Goal: Information Seeking & Learning: Learn about a topic

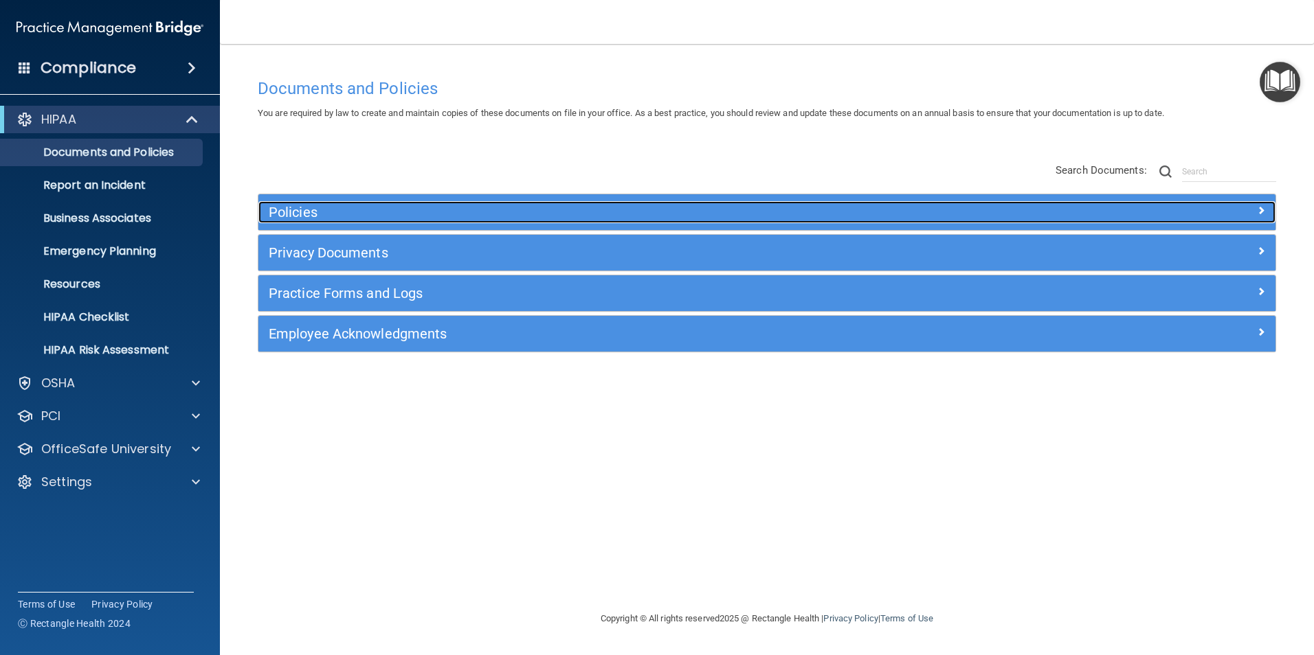
click at [552, 211] on h5 "Policies" at bounding box center [640, 212] width 742 height 15
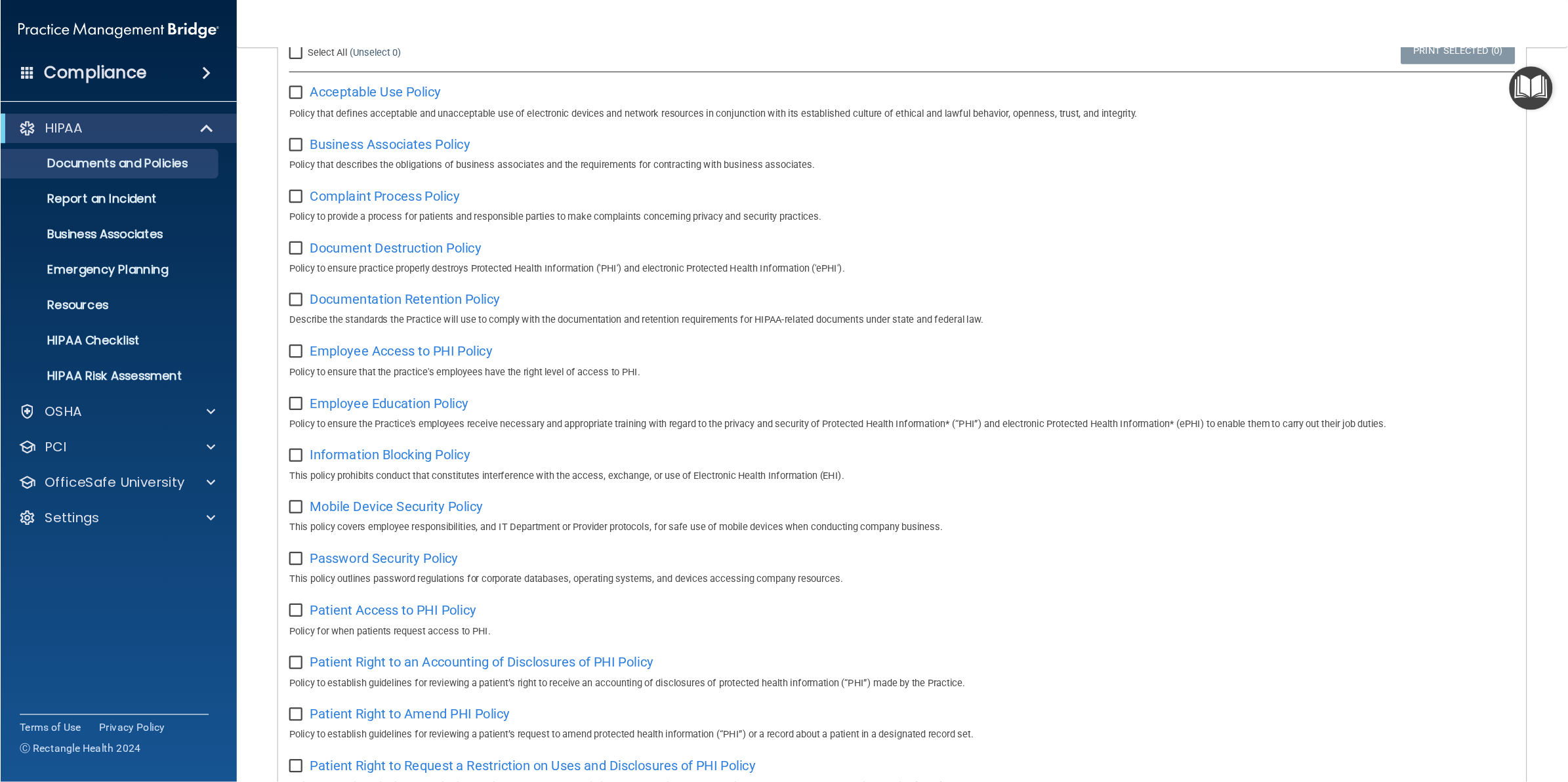
scroll to position [197, 0]
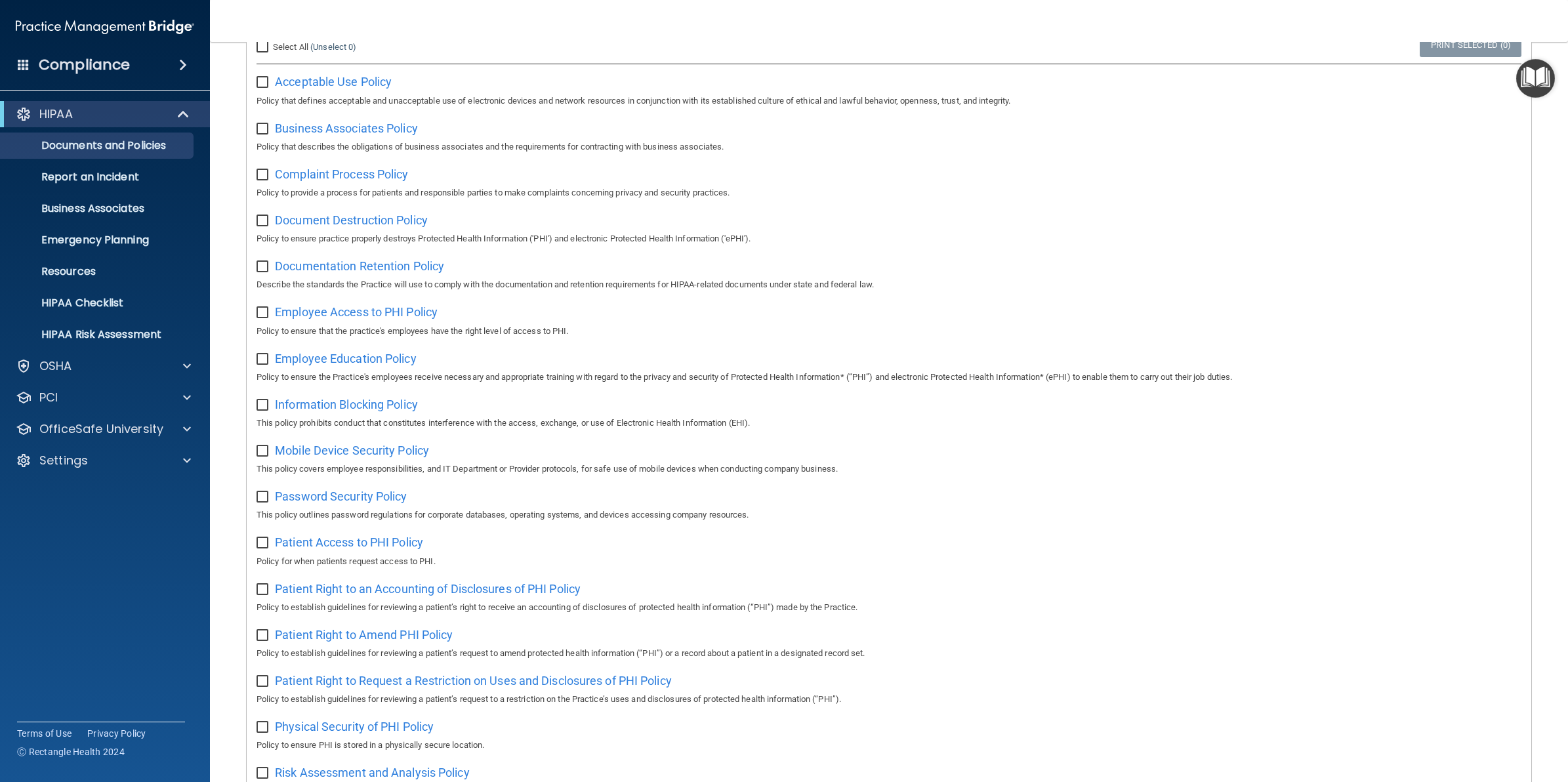
drag, startPoint x: 1136, startPoint y: 0, endPoint x: 1014, endPoint y: 328, distance: 350.0
click at [1014, 328] on p "Policy to ensure that the practice's employees have the right level of access t…" at bounding box center [889, 331] width 1265 height 15
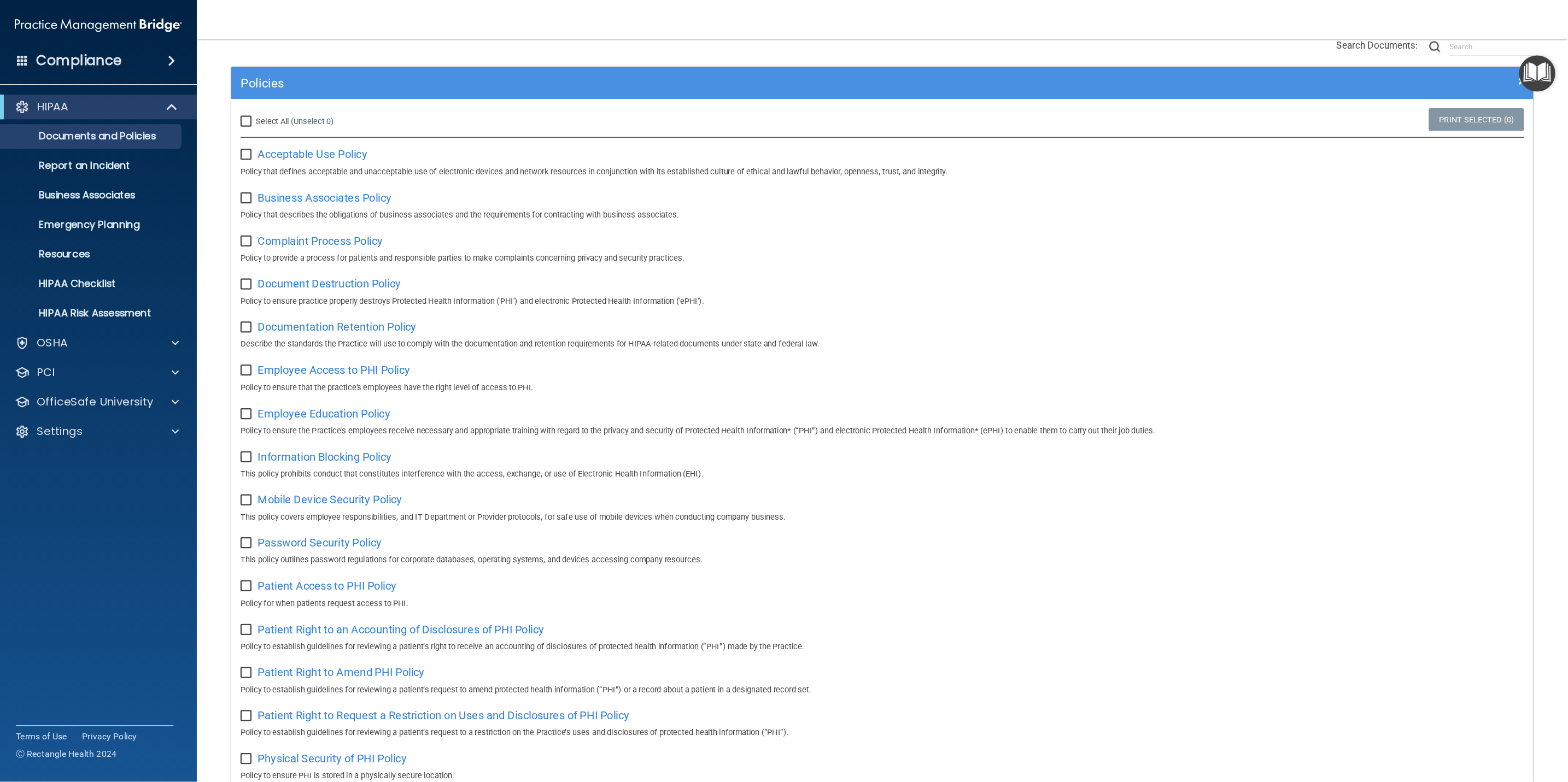
scroll to position [95, 0]
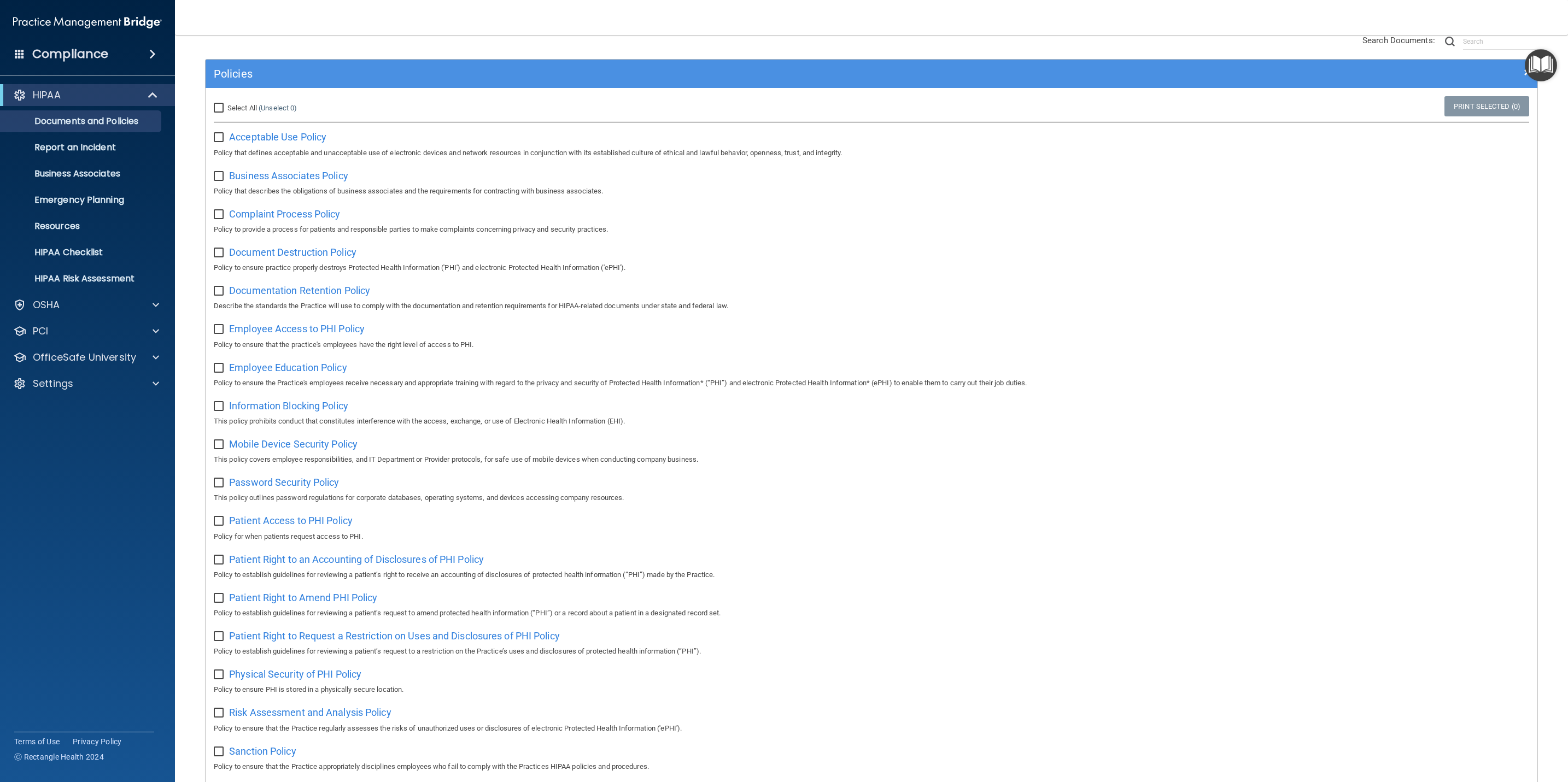
drag, startPoint x: 1269, startPoint y: 0, endPoint x: 853, endPoint y: 43, distance: 418.2
click at [853, 43] on div "Policies Select All (Unselect 0) Unselect All Print Selected (0) Acceptable Use…" at bounding box center [872, 544] width 1350 height 1041
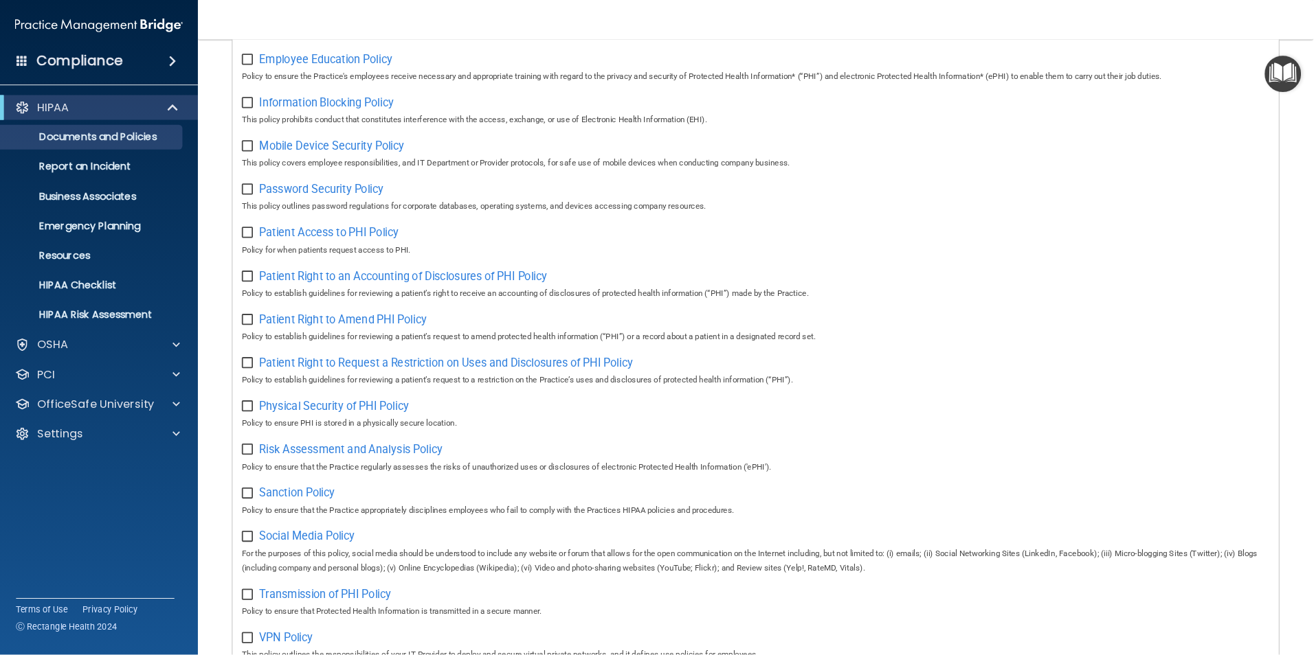
scroll to position [516, 0]
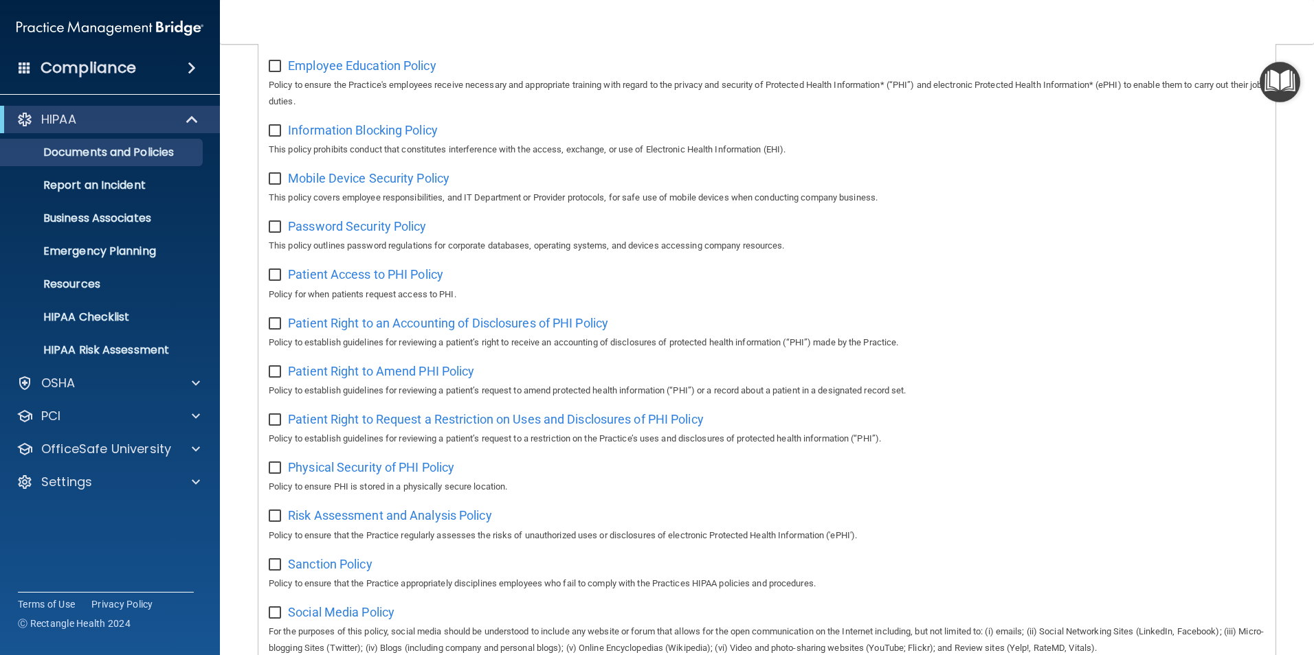
drag, startPoint x: 1468, startPoint y: 14, endPoint x: 845, endPoint y: 25, distance: 622.6
click at [845, 25] on nav "Toggle navigation Brittany Portello bportello@rectanglehealth.com Manage My Ent…" at bounding box center [767, 22] width 1094 height 44
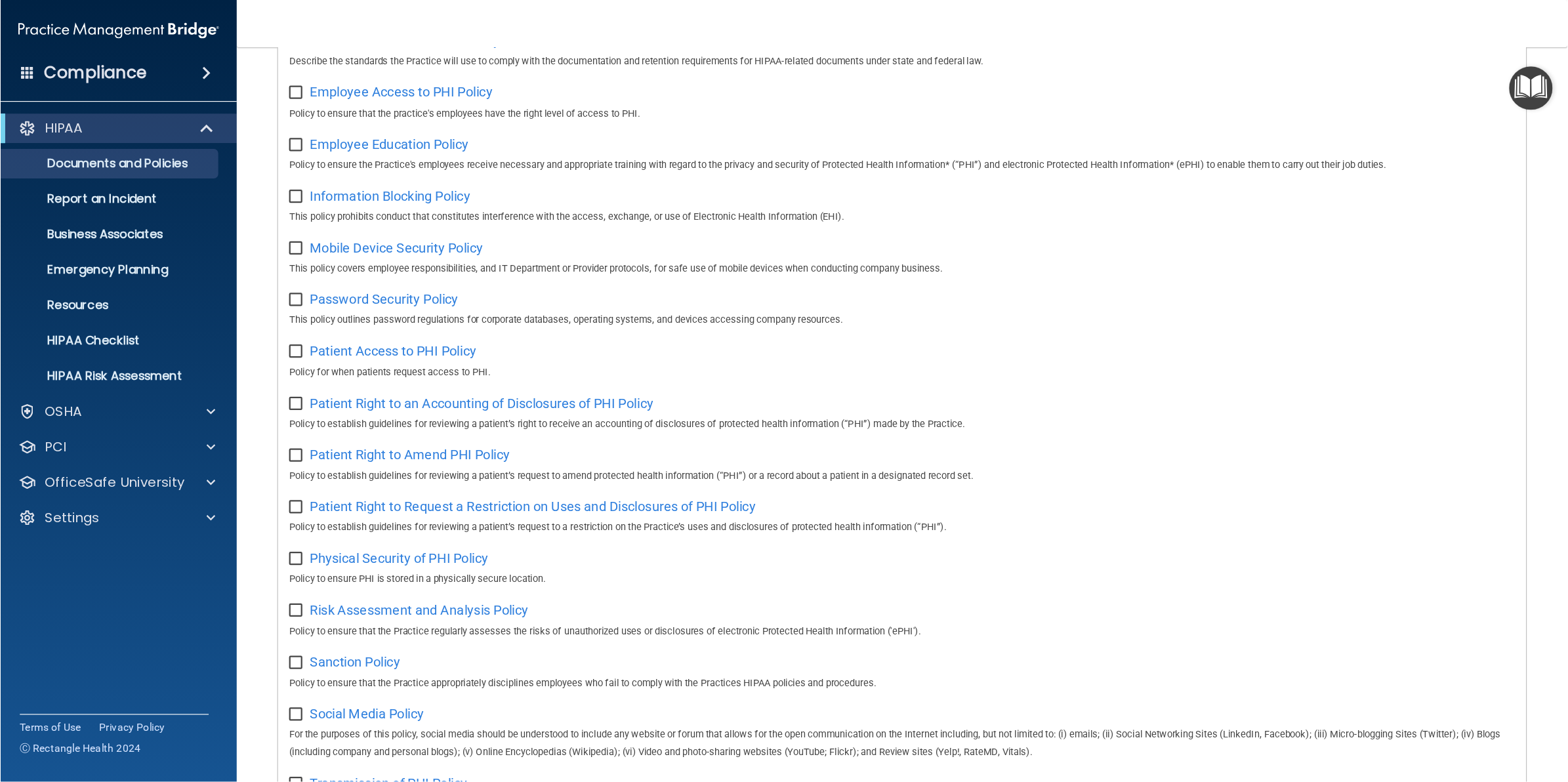
scroll to position [427, 0]
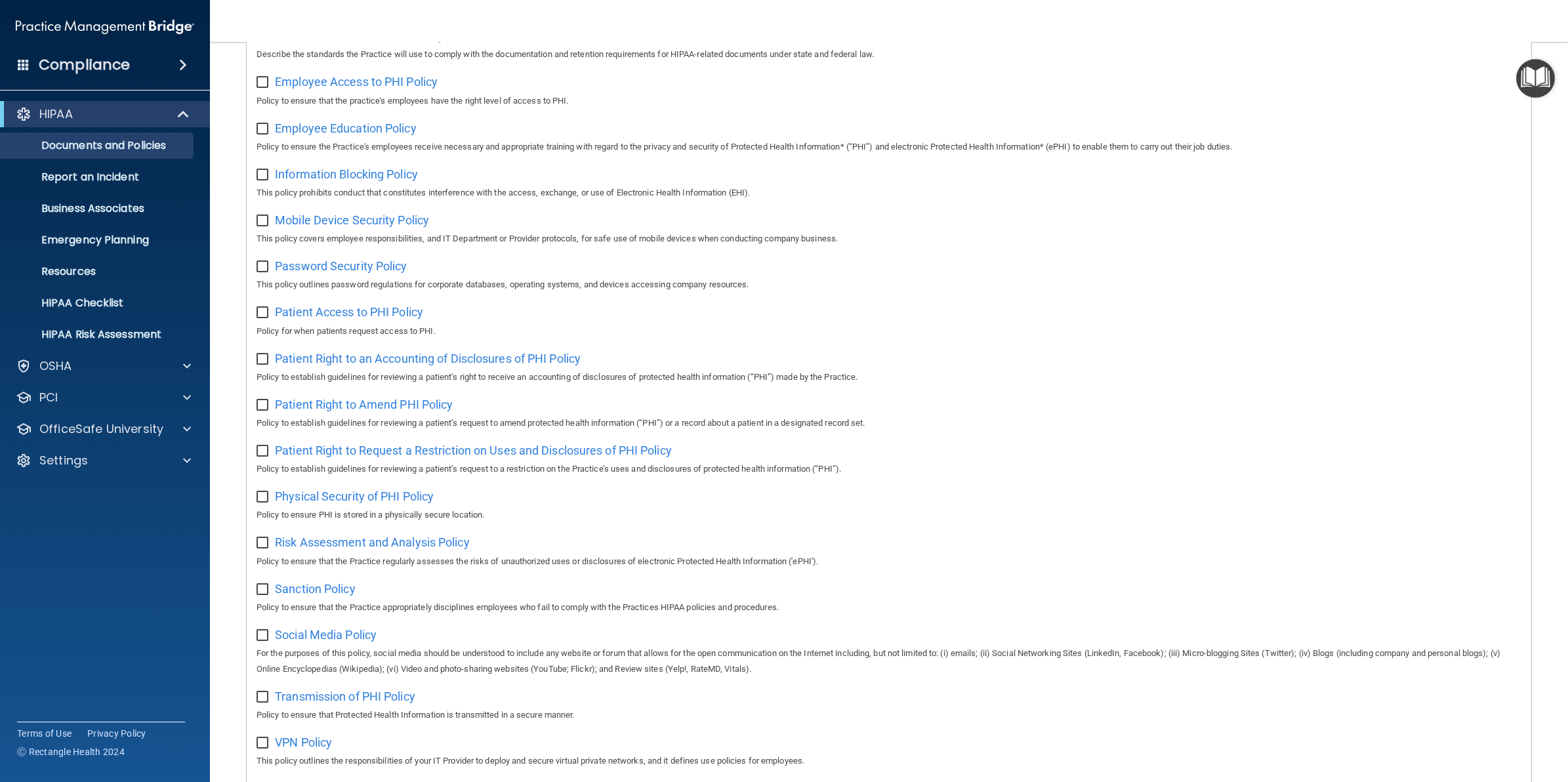
drag, startPoint x: 1198, startPoint y: 0, endPoint x: 1125, endPoint y: 20, distance: 75.7
click at [1125, 20] on nav "Toggle navigation Brittany Portello bportello@rectanglehealth.com Manage My Ent…" at bounding box center [889, 21] width 1358 height 42
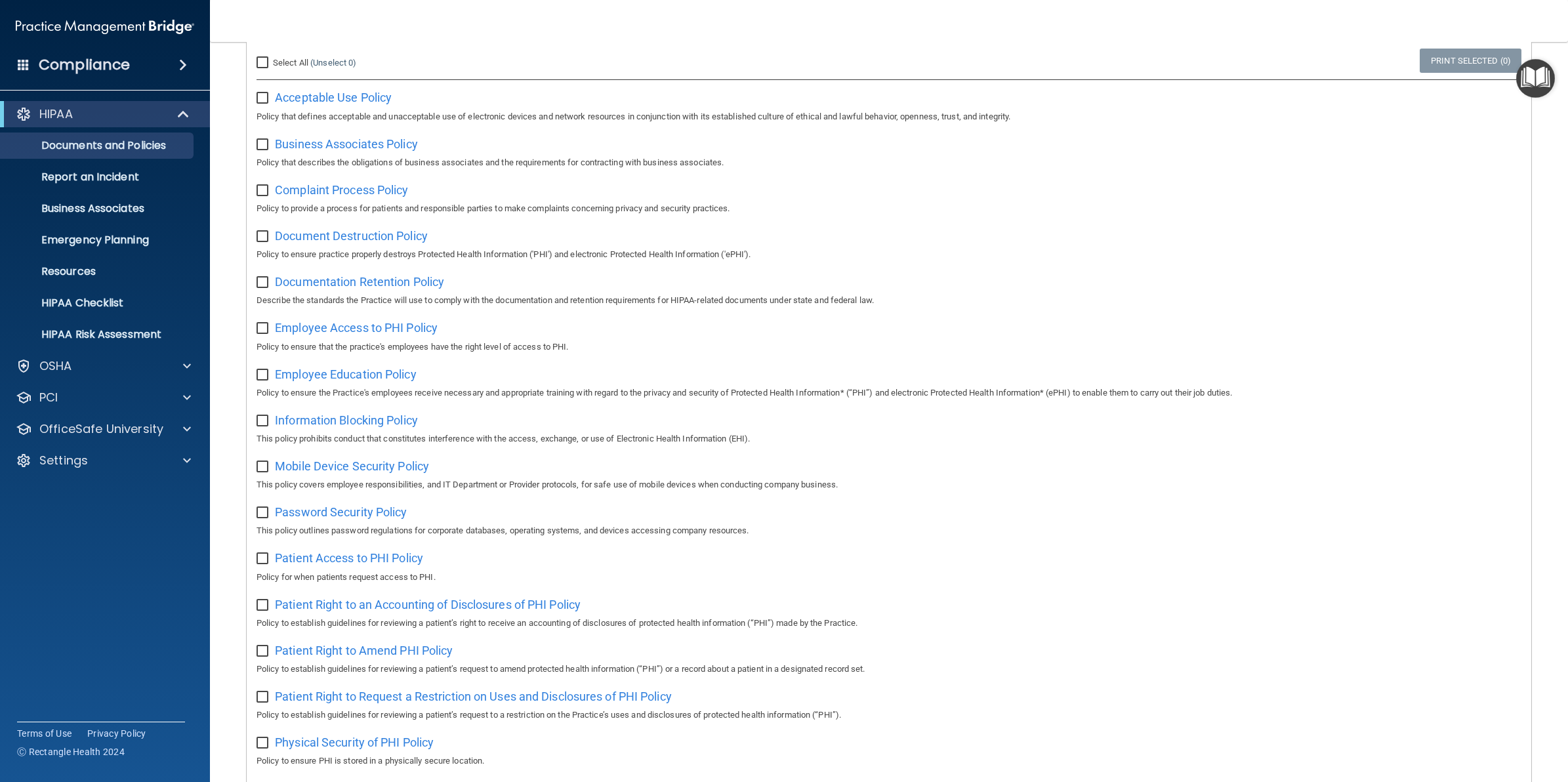
scroll to position [0, 0]
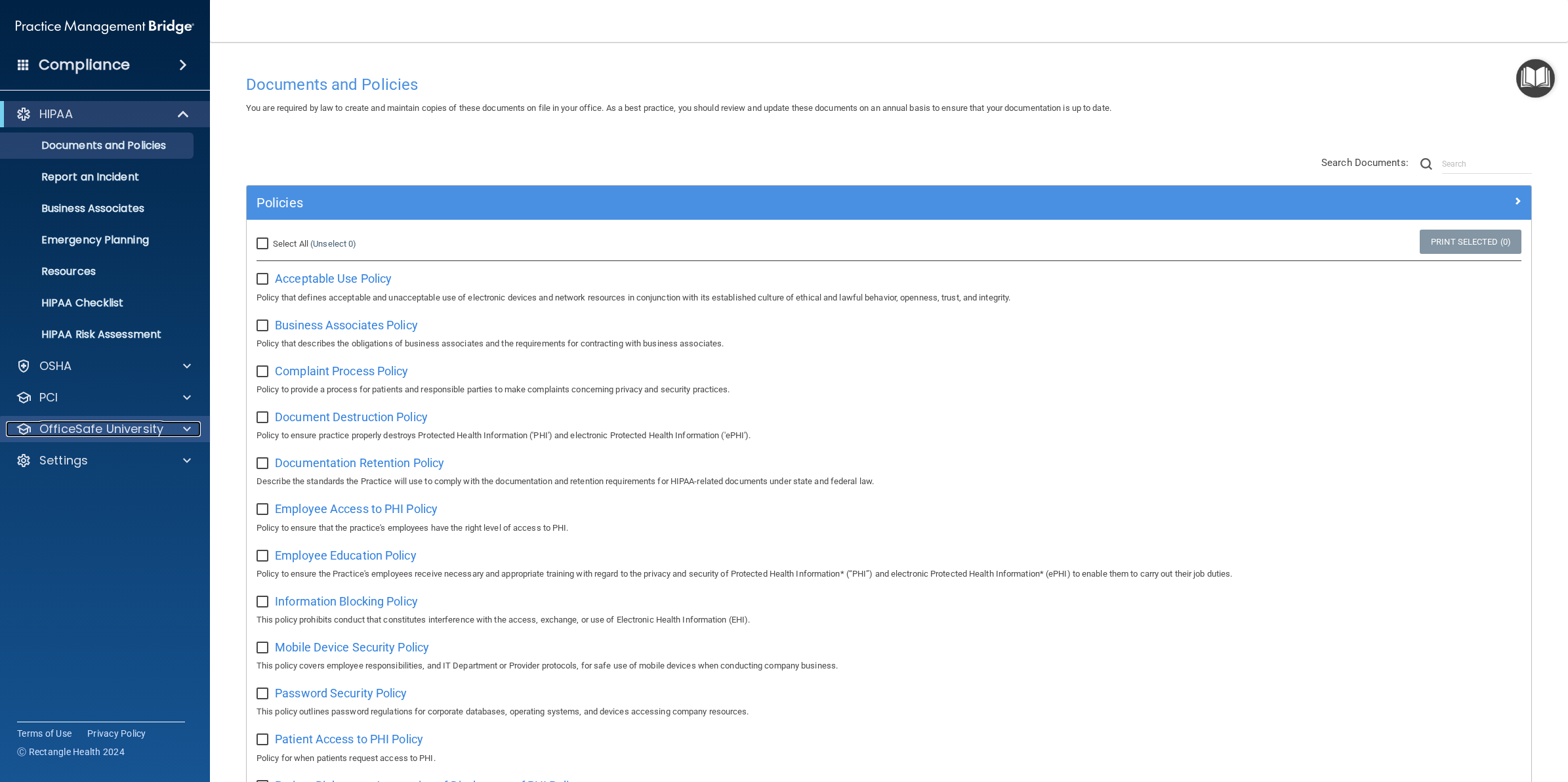
click at [105, 431] on p "OfficeSafe University" at bounding box center [101, 429] width 124 height 15
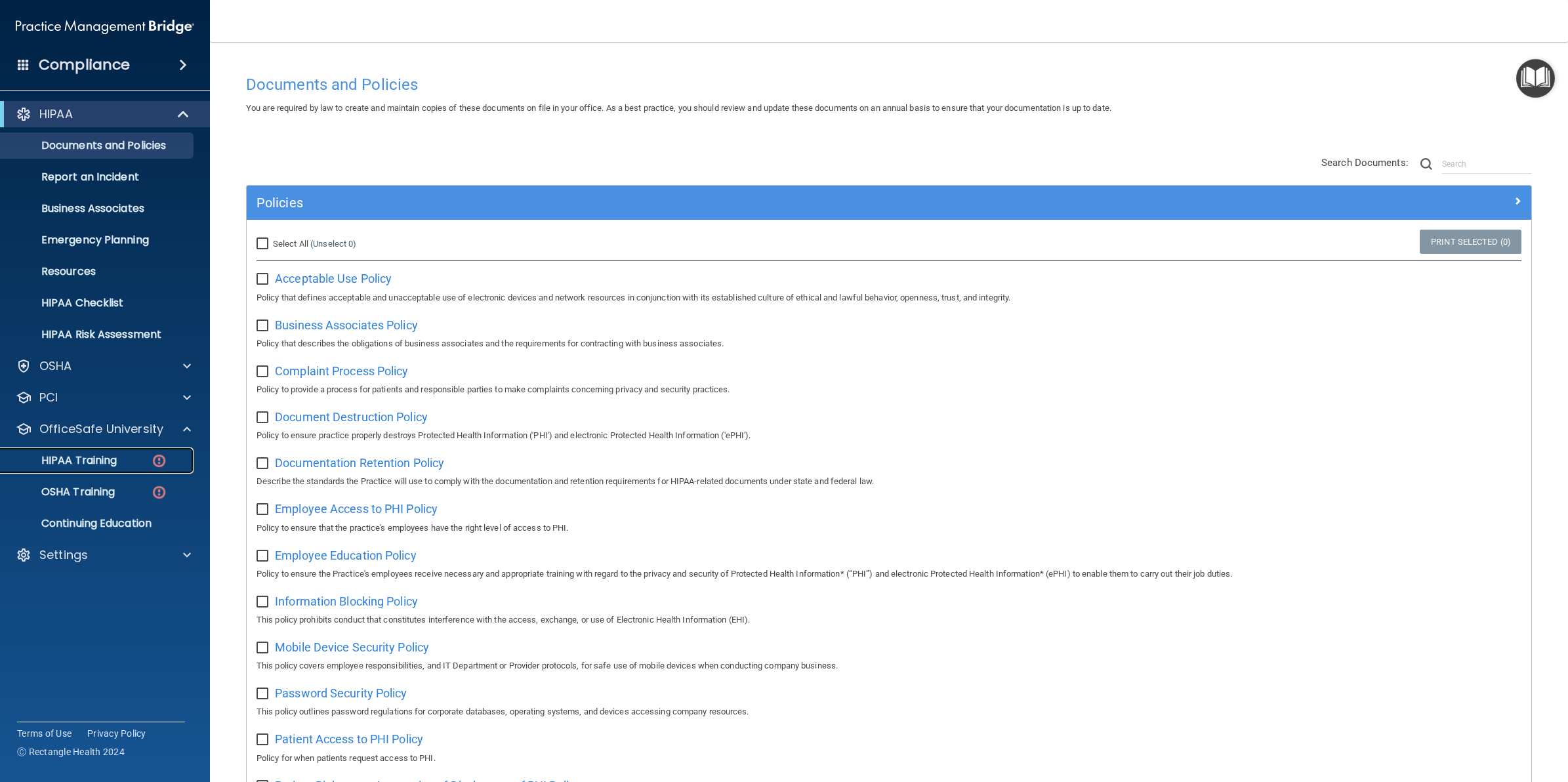
click at [110, 464] on p "HIPAA Training" at bounding box center [62, 460] width 108 height 13
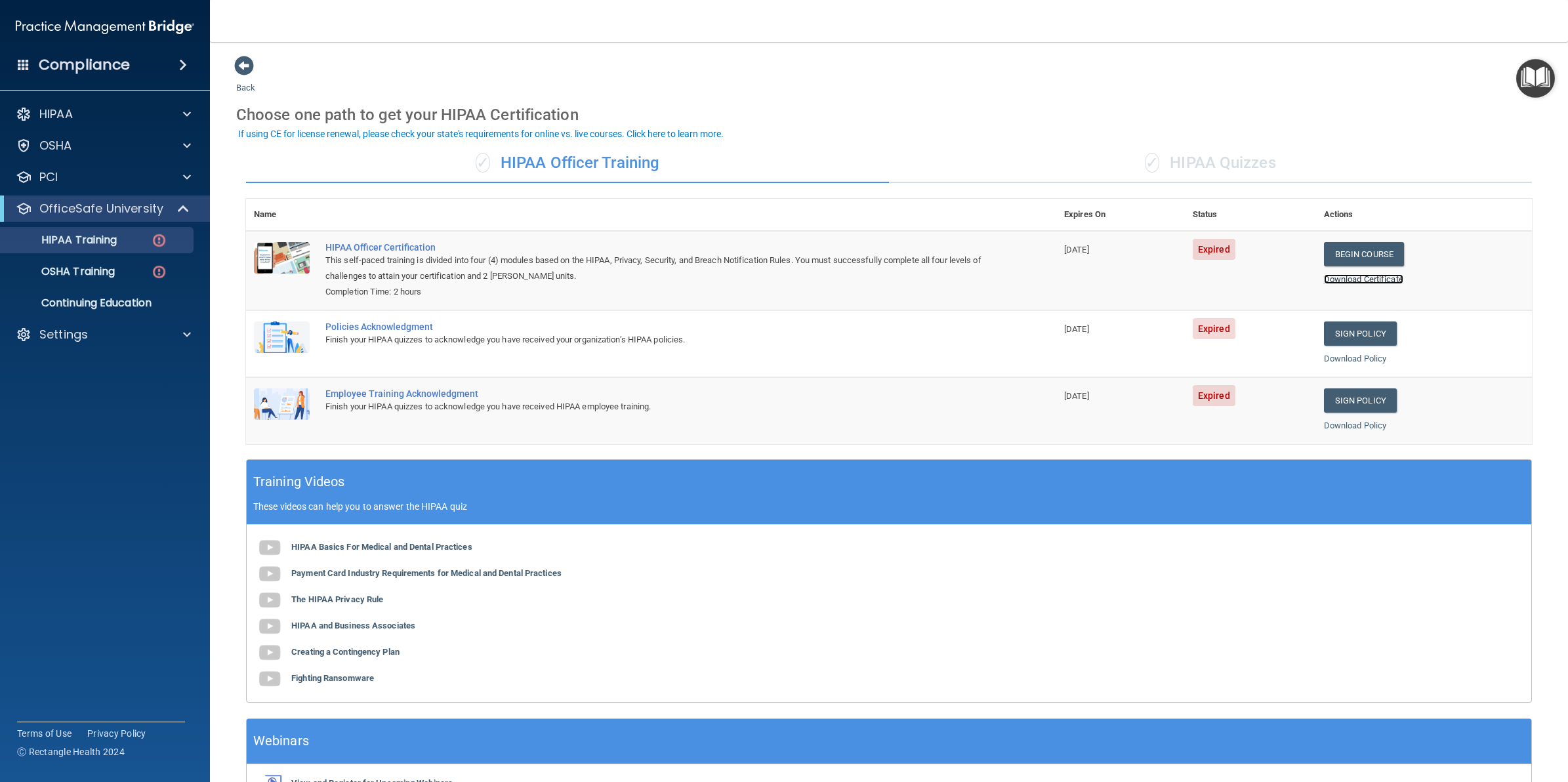
click at [1254, 274] on link "Download Certificate" at bounding box center [1363, 279] width 79 height 10
click at [110, 265] on p "OSHA Training" at bounding box center [61, 272] width 106 height 13
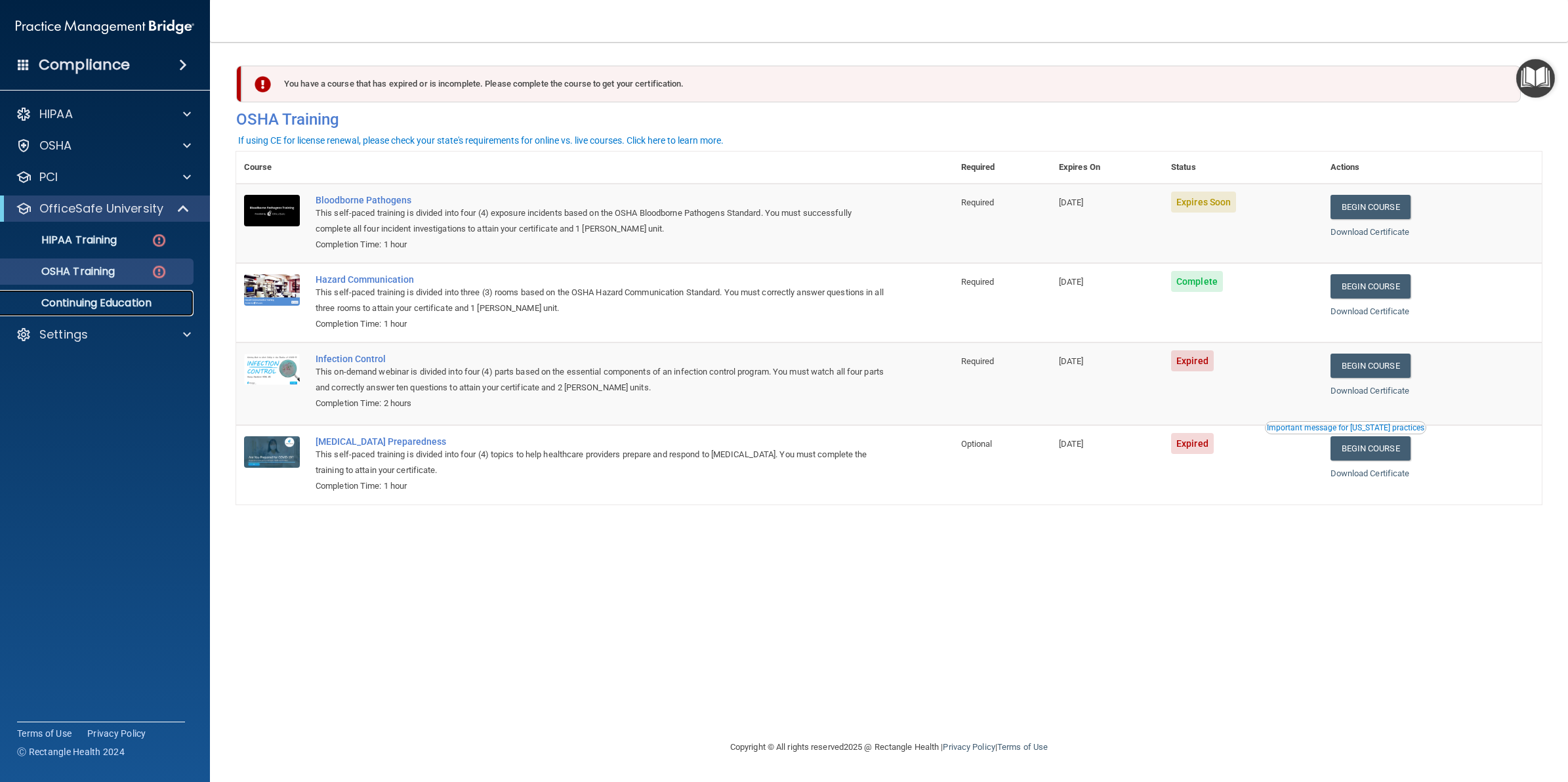
click at [110, 302] on p "Continuing Education" at bounding box center [98, 304] width 180 height 13
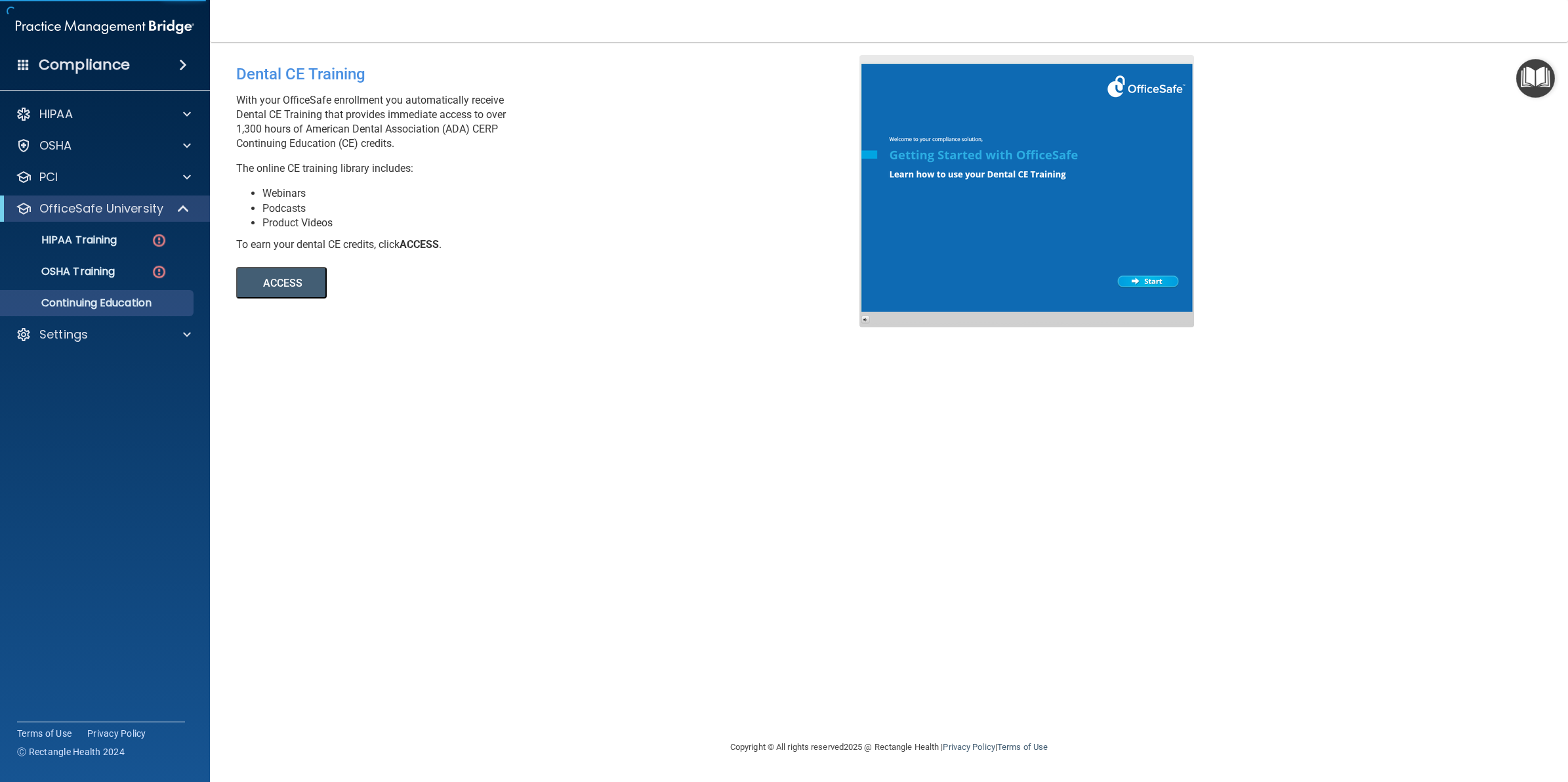
click at [290, 271] on button "ACCESS" at bounding box center [281, 283] width 91 height 32
click at [607, 363] on div "Dental CE Training With your OfficeSafe enrollment you automatically receive De…" at bounding box center [888, 391] width 1305 height 671
click at [182, 211] on span at bounding box center [185, 208] width 11 height 15
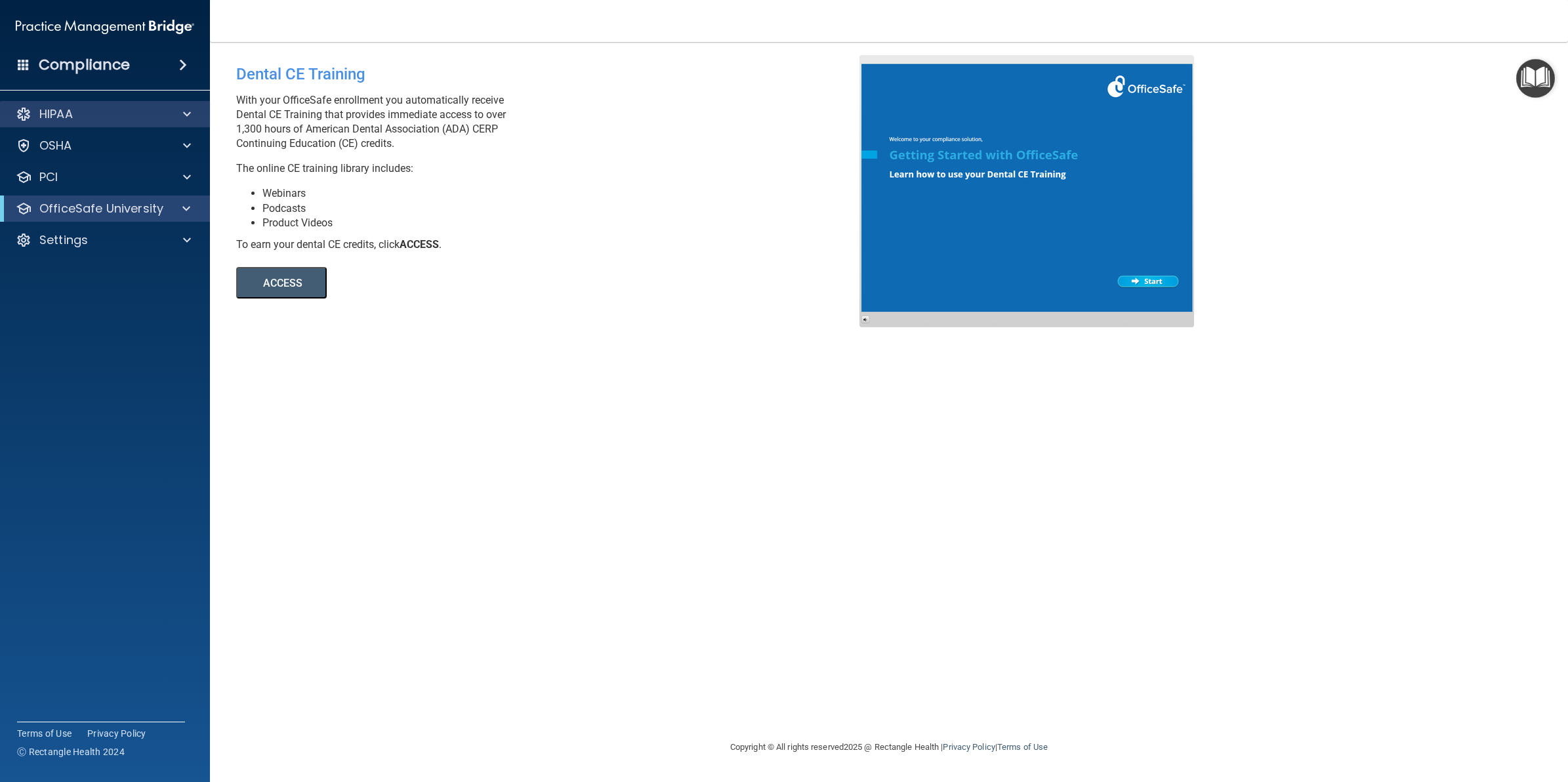
click at [160, 104] on div "HIPAA" at bounding box center [105, 114] width 211 height 26
click at [183, 112] on span at bounding box center [187, 114] width 8 height 15
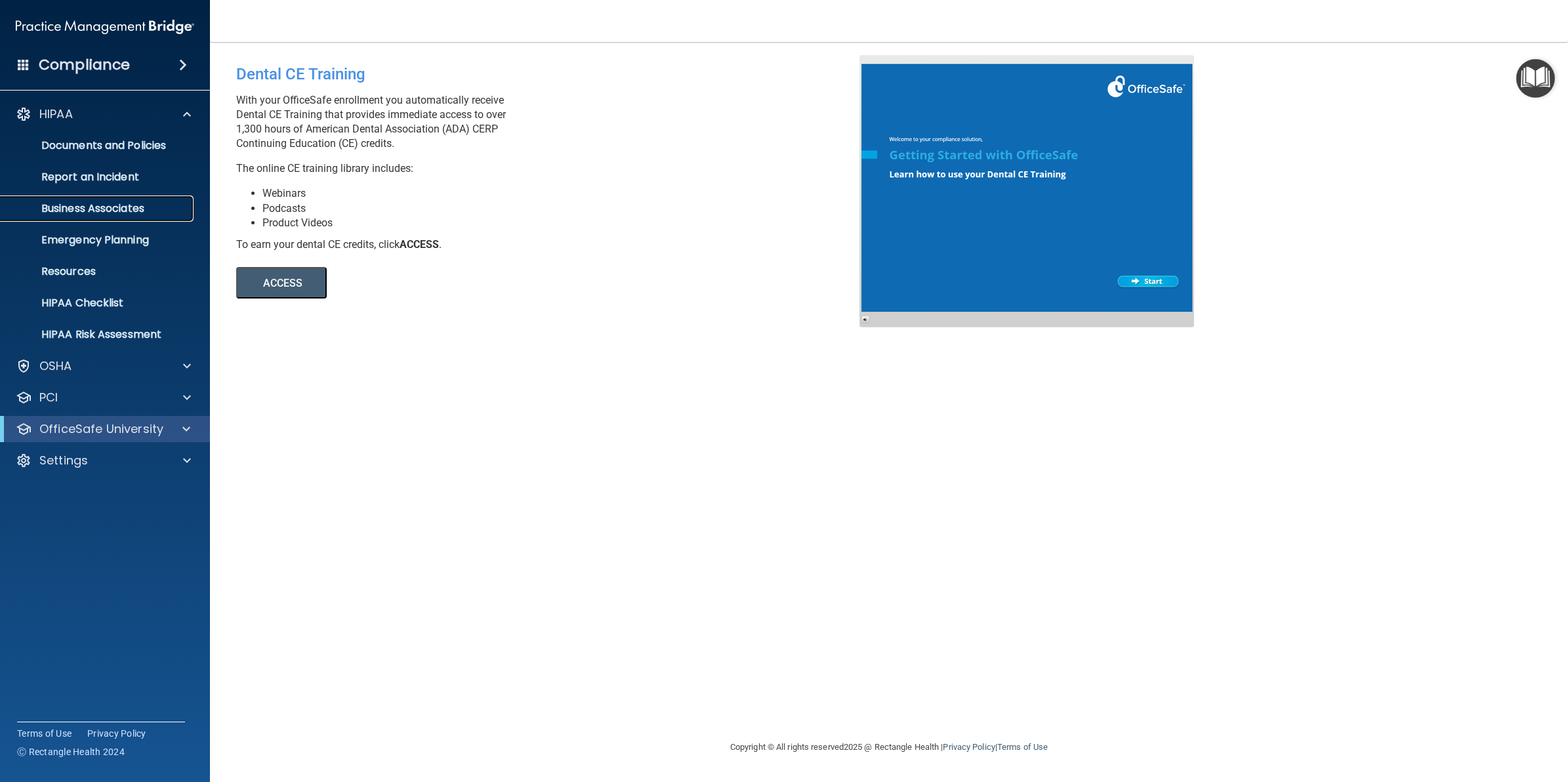
click at [146, 212] on p "Business Associates" at bounding box center [98, 209] width 180 height 13
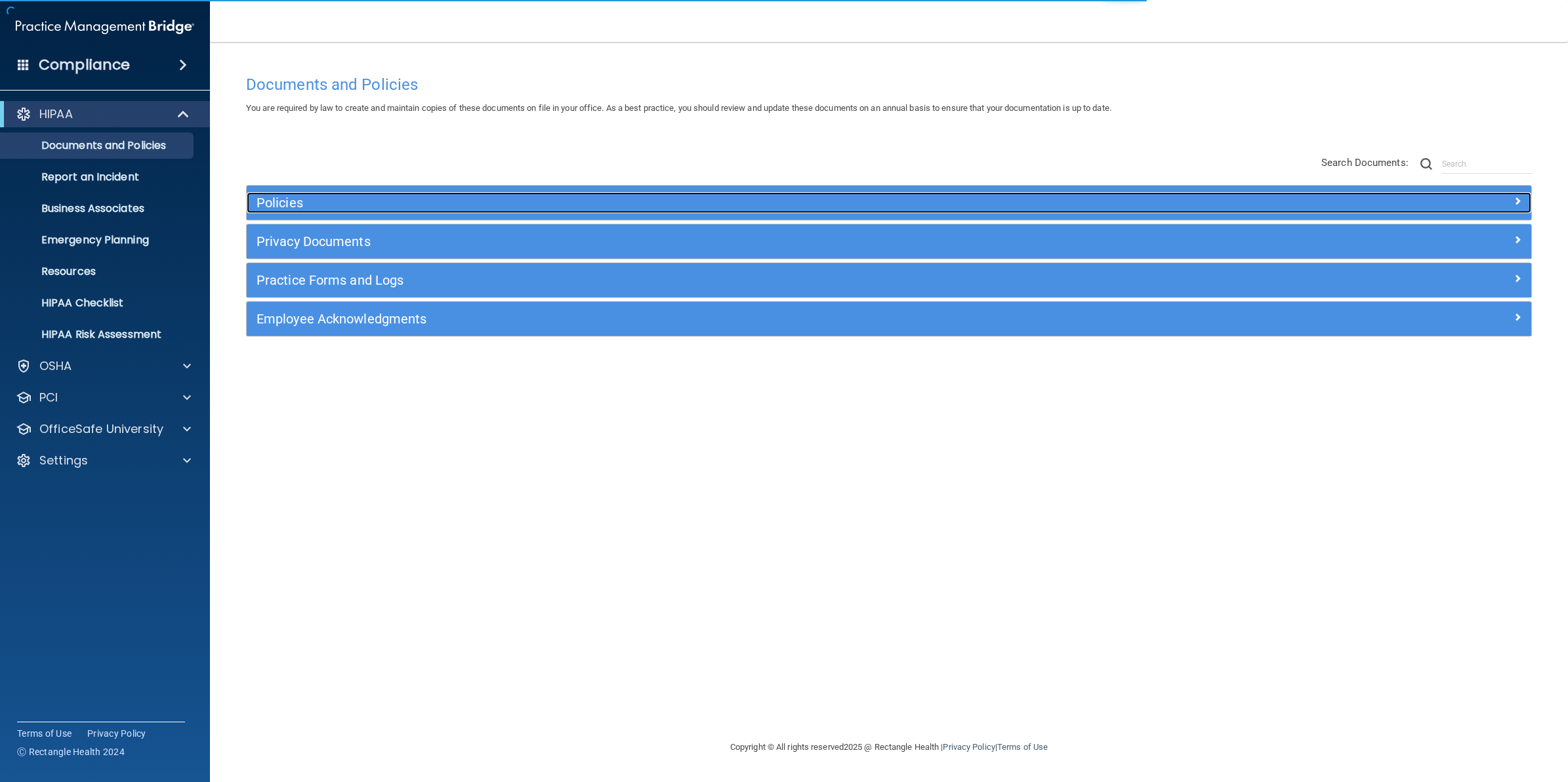
click at [414, 202] on h5 "Policies" at bounding box center [729, 202] width 944 height 14
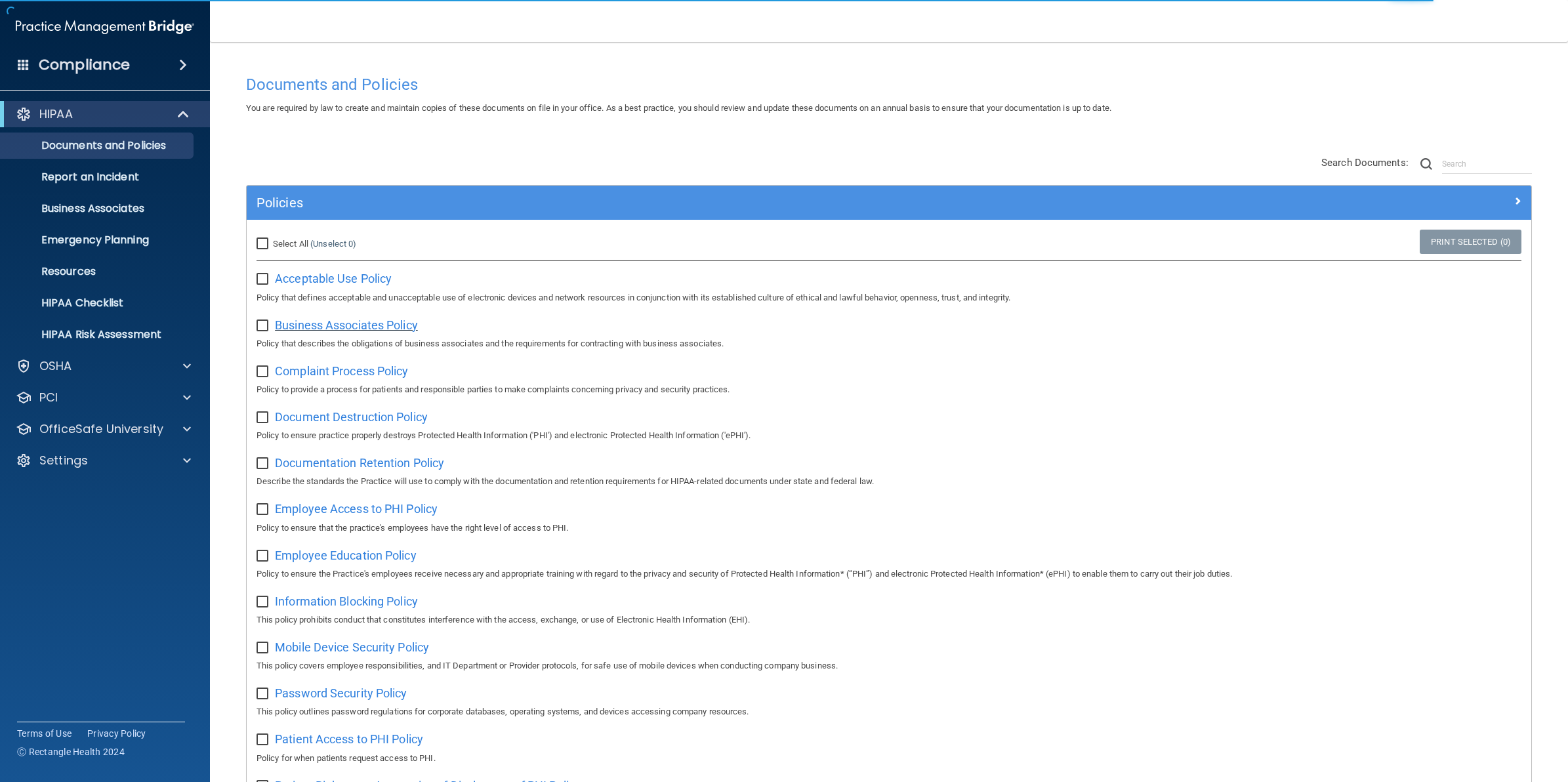
click at [353, 328] on span "Business Associates Policy" at bounding box center [347, 325] width 143 height 13
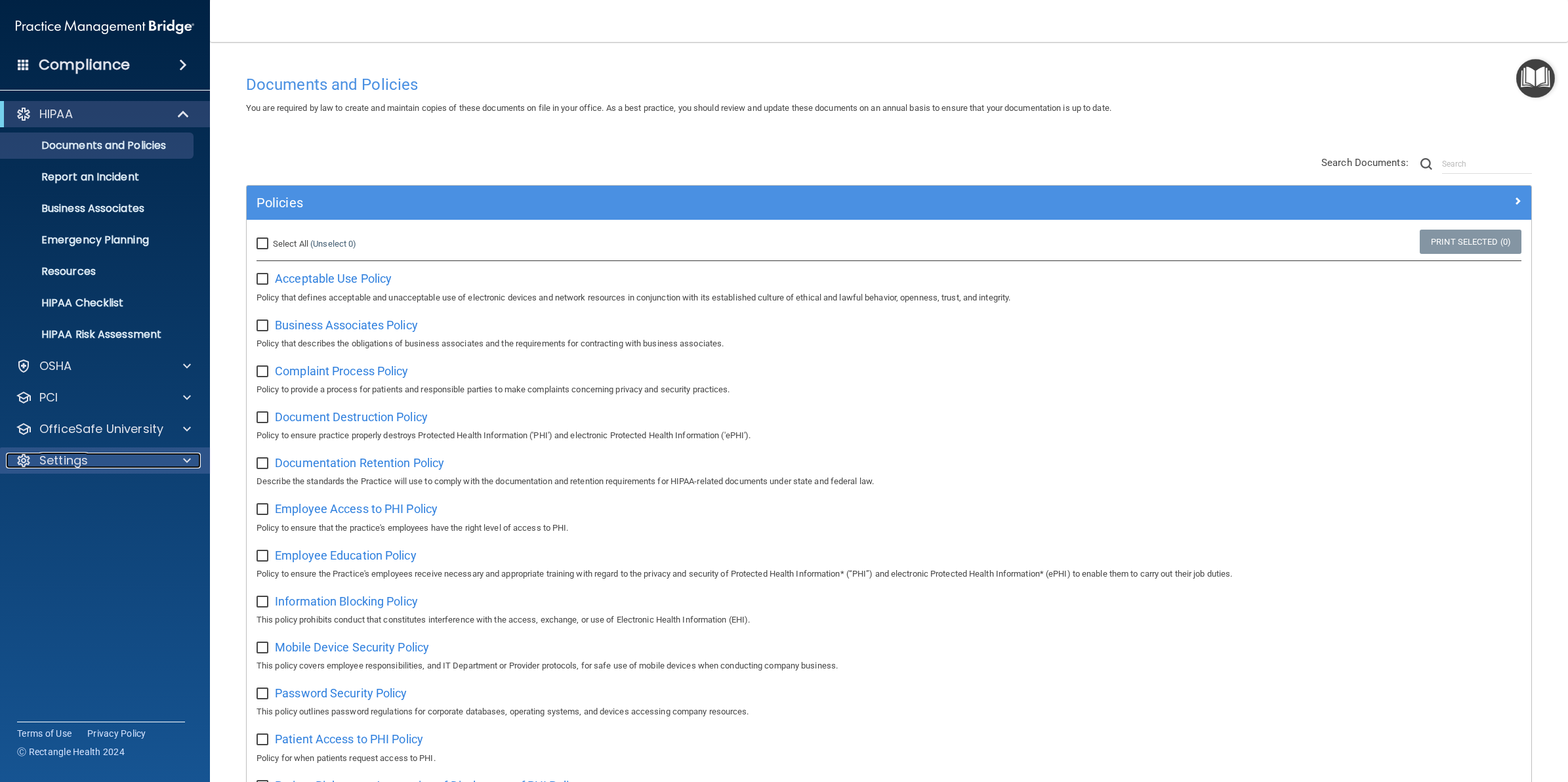
click at [160, 462] on div "Settings" at bounding box center [87, 460] width 162 height 15
click at [116, 557] on p "Services" at bounding box center [98, 555] width 180 height 13
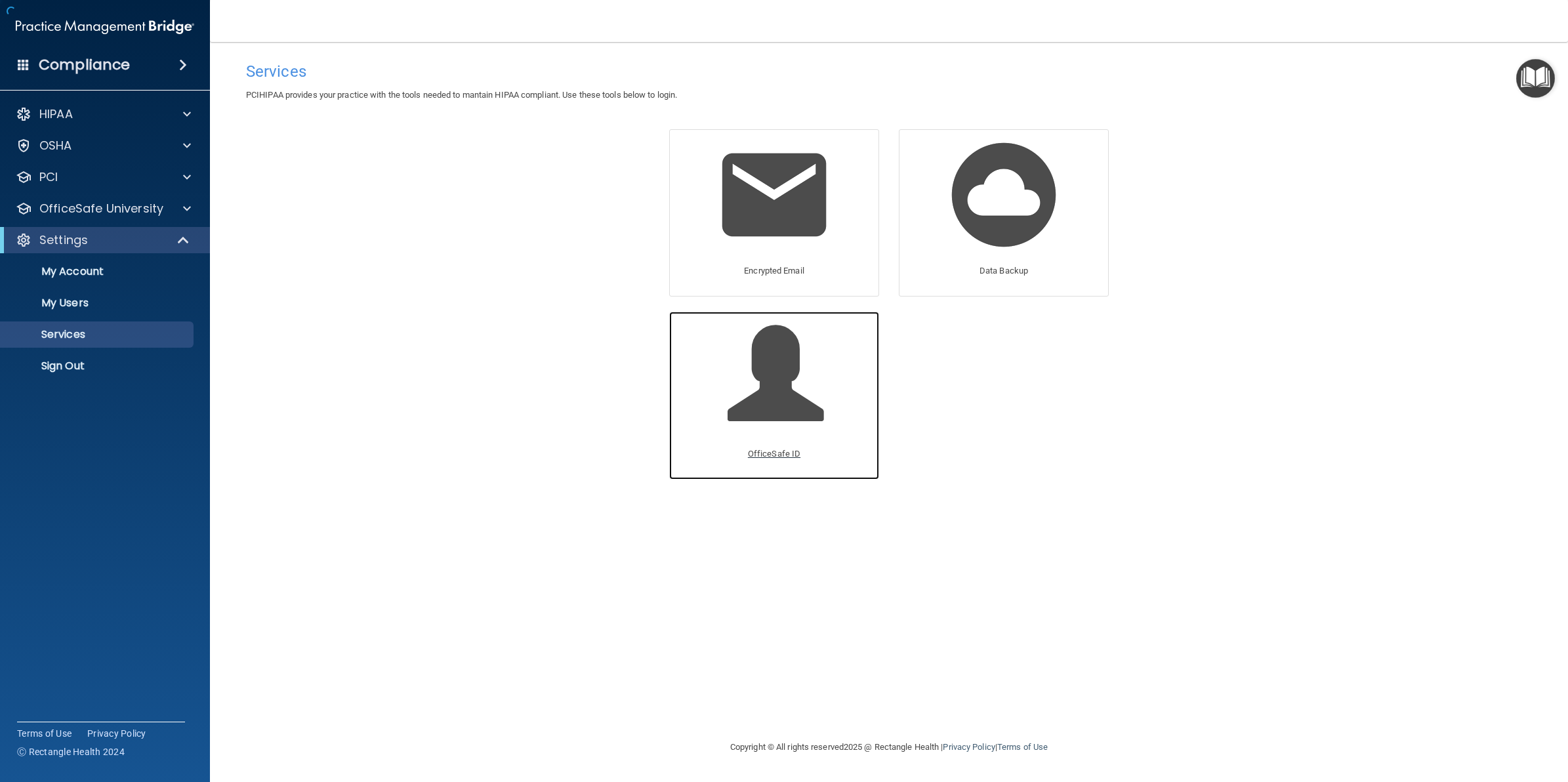
click at [790, 428] on span at bounding box center [790, 383] width 125 height 115
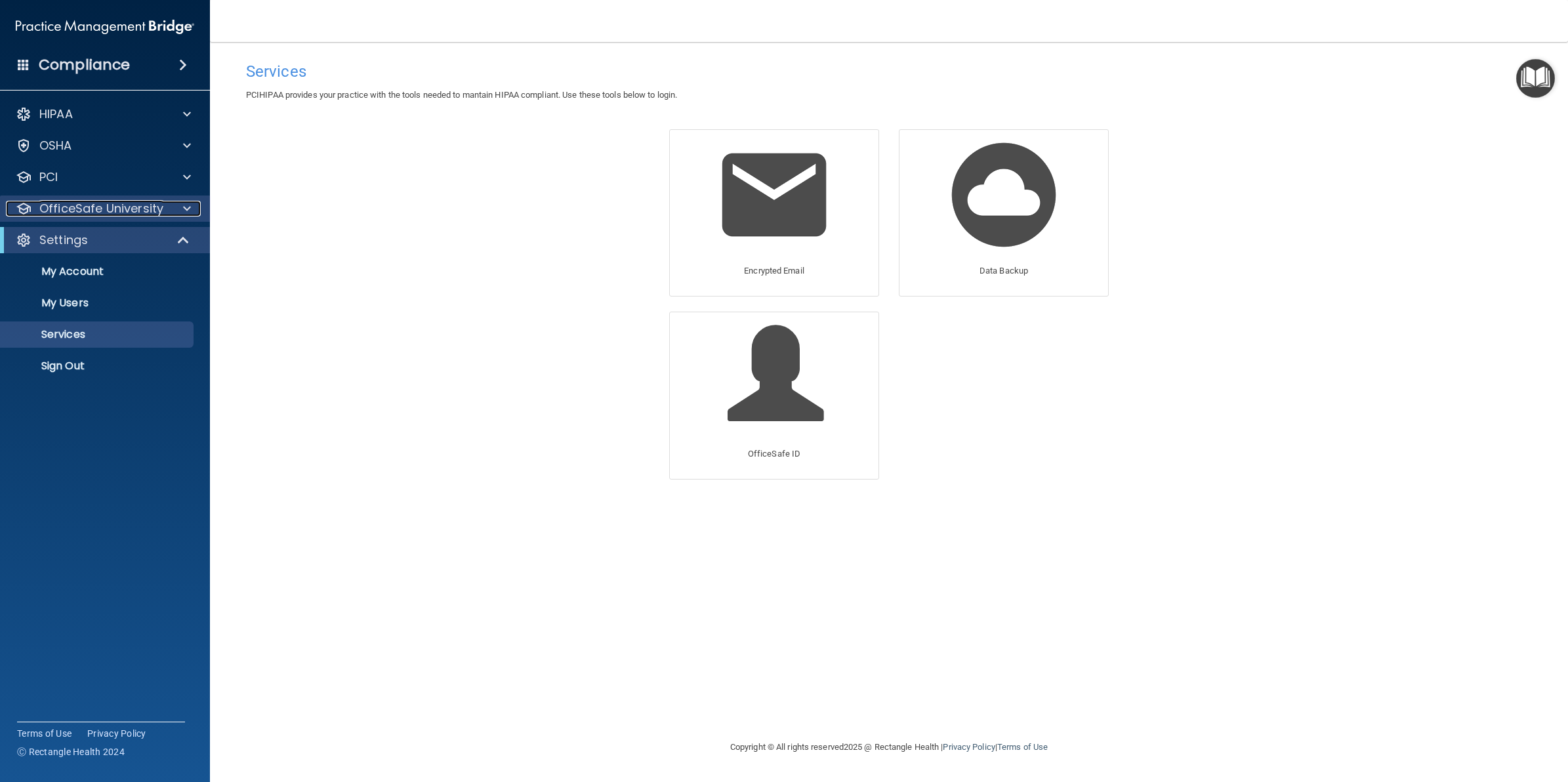
click at [152, 201] on p "OfficeSafe University" at bounding box center [101, 208] width 124 height 15
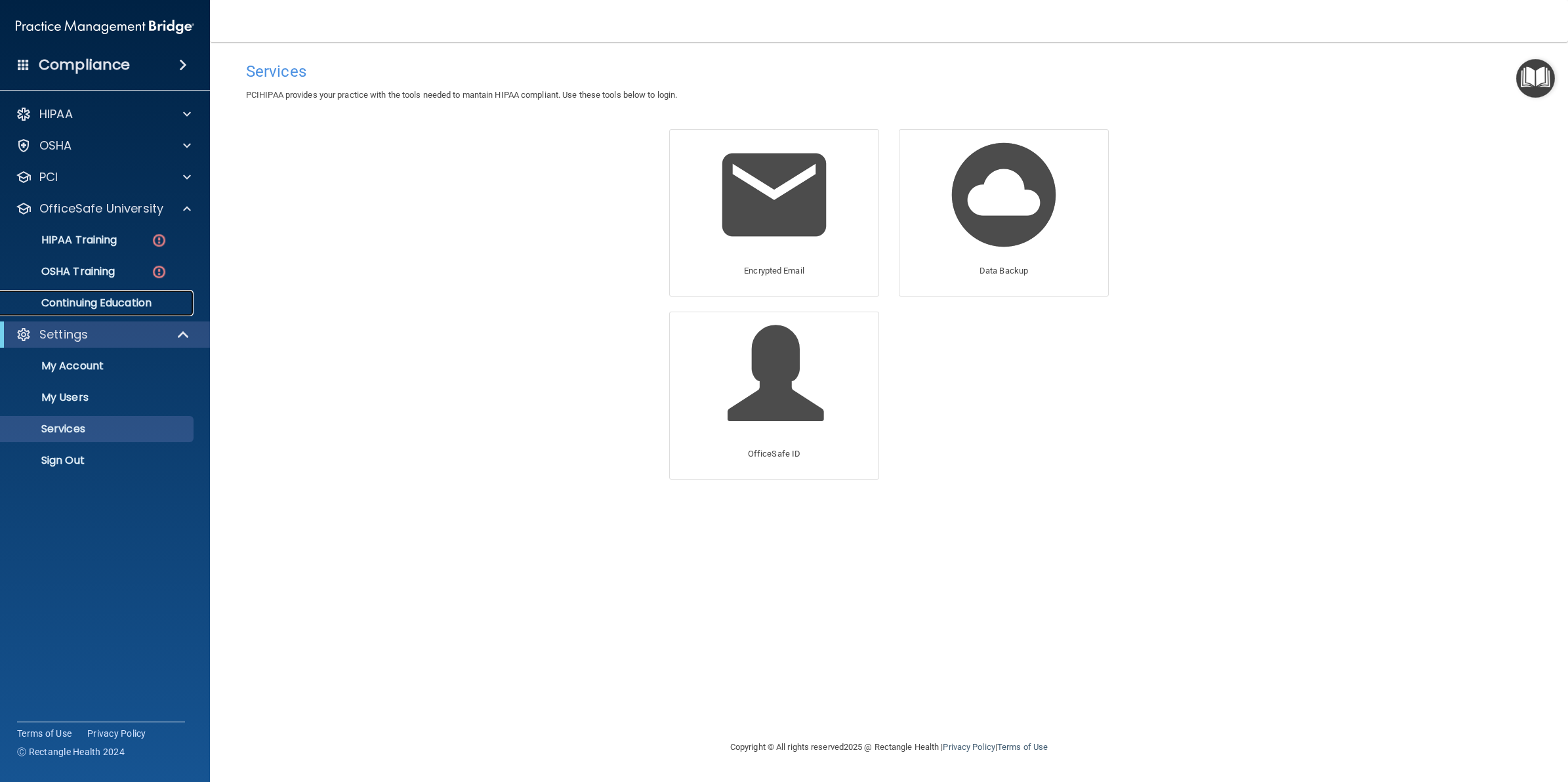
click at [135, 297] on p "Continuing Education" at bounding box center [98, 304] width 180 height 13
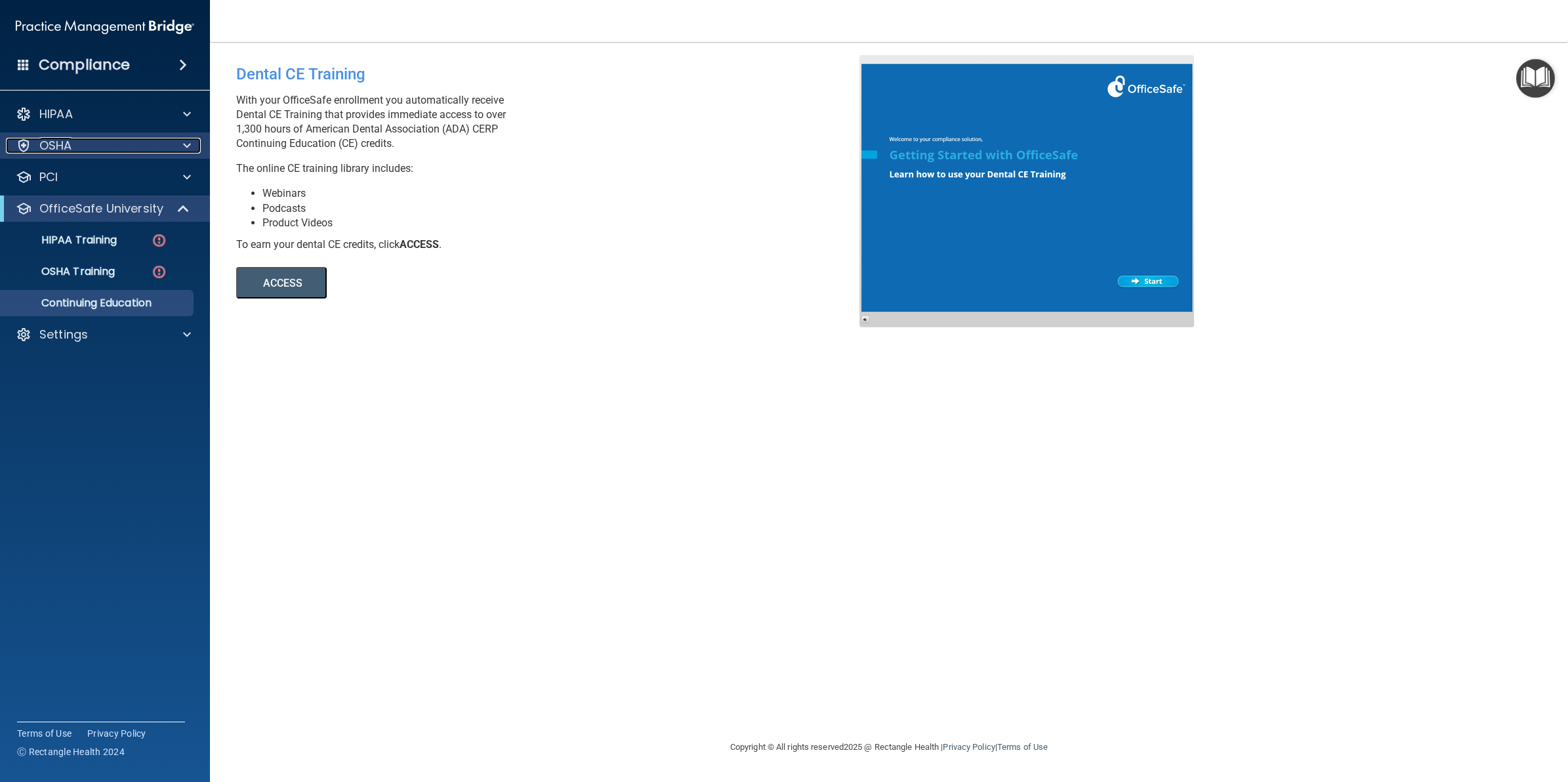
click at [76, 151] on div "OSHA" at bounding box center [87, 145] width 162 height 15
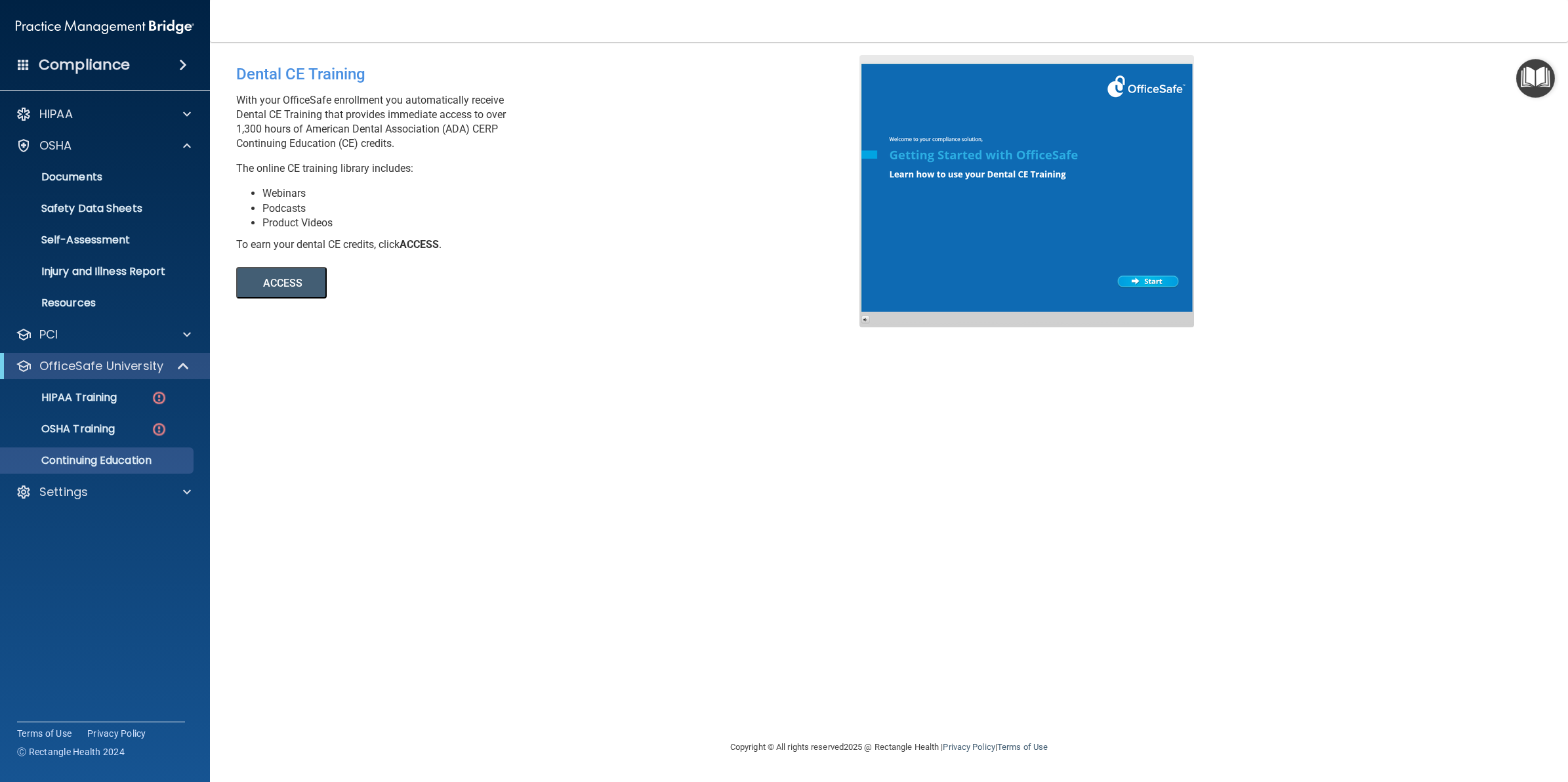
click at [307, 284] on button "ACCESS" at bounding box center [281, 283] width 91 height 32
